Goal: Information Seeking & Learning: Check status

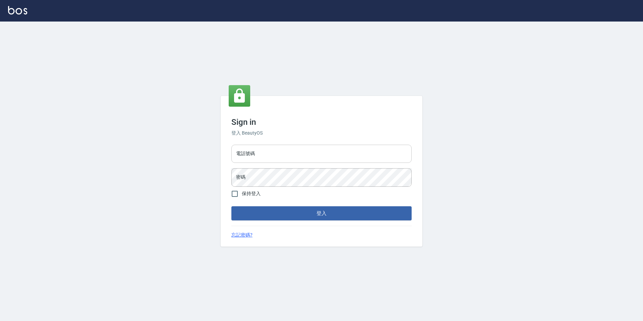
click at [266, 148] on input "電話號碼" at bounding box center [321, 154] width 180 height 18
type input "0936888819"
click at [231, 206] on button "登入" at bounding box center [321, 213] width 180 height 14
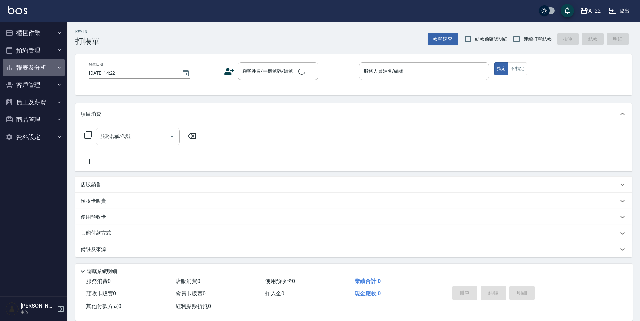
drag, startPoint x: 24, startPoint y: 65, endPoint x: 31, endPoint y: 71, distance: 9.6
click at [24, 65] on button "報表及分析" at bounding box center [34, 67] width 62 height 17
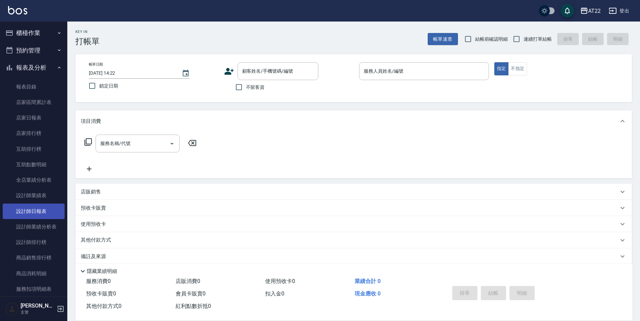
click at [49, 209] on link "設計師日報表" at bounding box center [34, 211] width 62 height 15
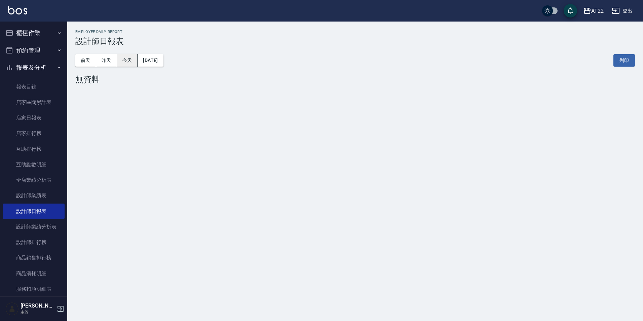
click at [125, 59] on button "今天" at bounding box center [127, 60] width 21 height 12
click at [108, 59] on button "昨天" at bounding box center [106, 60] width 21 height 12
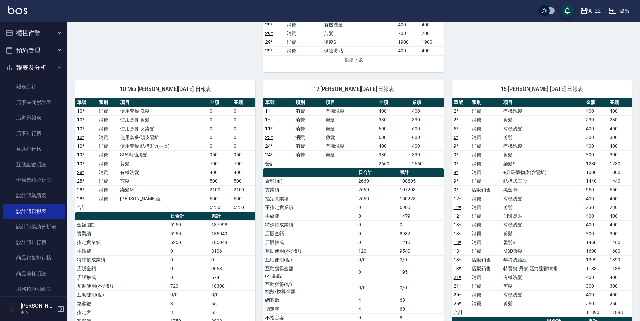
scroll to position [437, 0]
